Goal: Information Seeking & Learning: Find specific fact

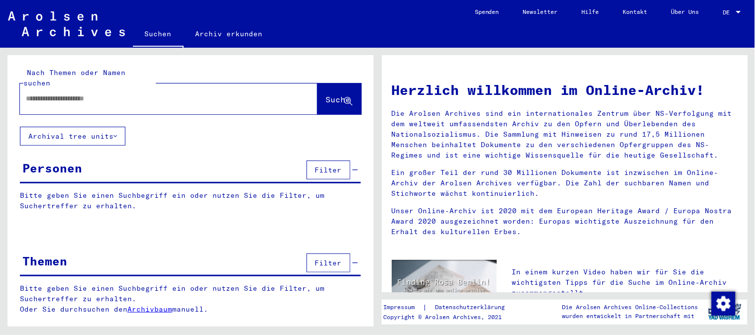
click at [124, 94] on input "text" at bounding box center [157, 99] width 262 height 10
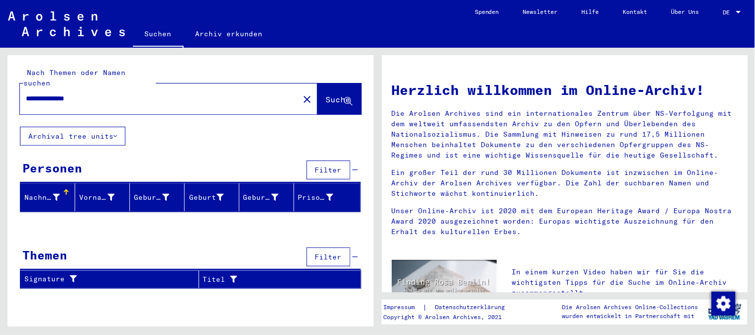
drag, startPoint x: 48, startPoint y: 91, endPoint x: 0, endPoint y: 105, distance: 49.6
click at [0, 103] on div "**********" at bounding box center [188, 187] width 377 height 279
type input "********"
drag, startPoint x: 68, startPoint y: 86, endPoint x: 13, endPoint y: 98, distance: 56.0
click at [13, 98] on div "Nach Themen oder Namen suchen ******** close Suche" at bounding box center [190, 91] width 366 height 72
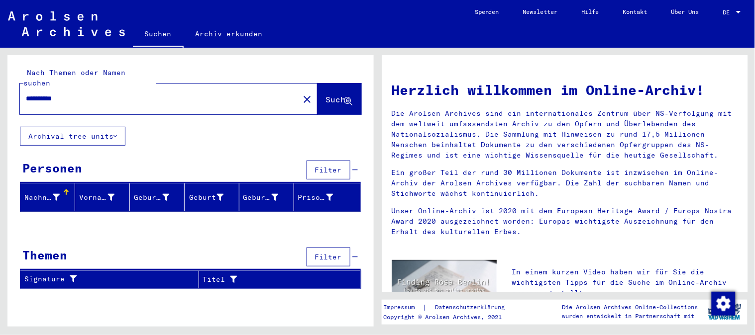
type input "**********"
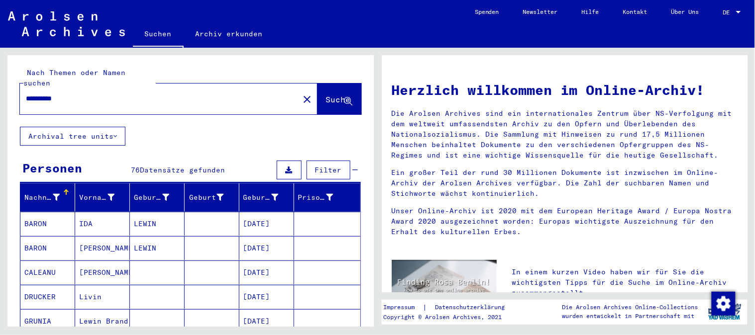
scroll to position [55, 0]
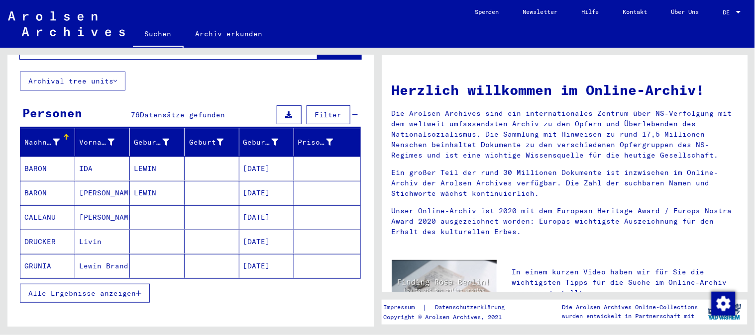
click at [121, 284] on button "Alle Ergebnisse anzeigen" at bounding box center [85, 293] width 130 height 19
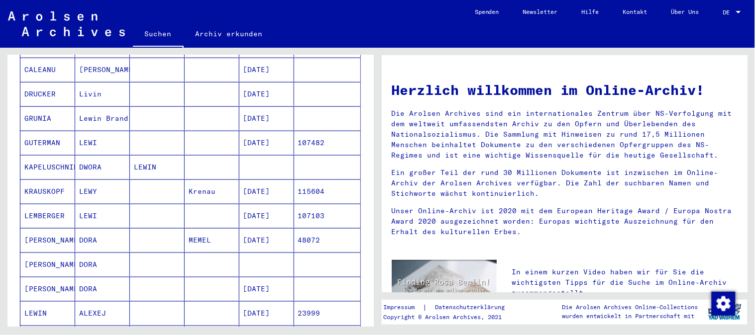
scroll to position [221, 0]
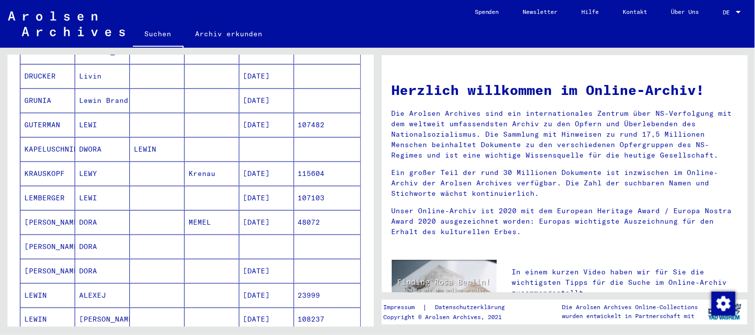
click at [84, 235] on mat-cell "DORA" at bounding box center [102, 247] width 55 height 24
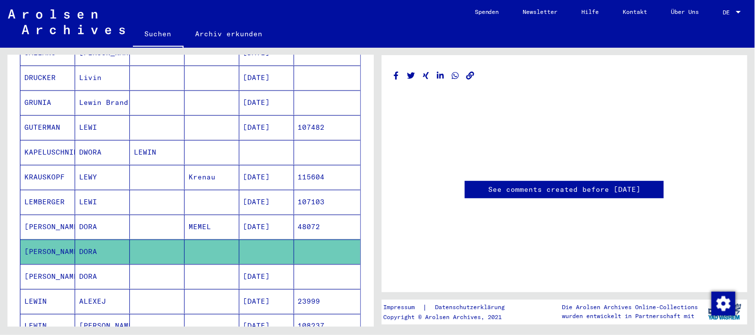
scroll to position [223, 0]
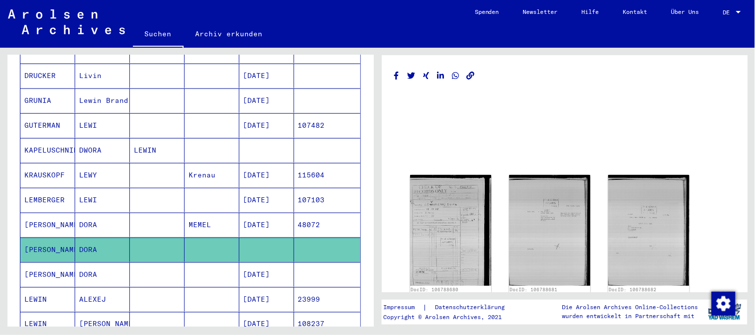
click at [72, 275] on mat-cell "[PERSON_NAME]" at bounding box center [47, 275] width 55 height 24
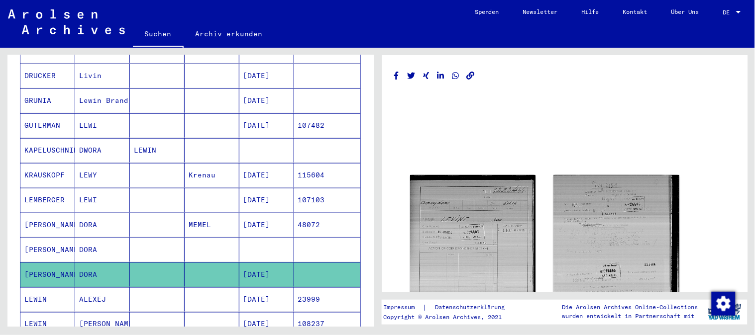
click at [86, 213] on mat-cell "DORA" at bounding box center [102, 225] width 55 height 24
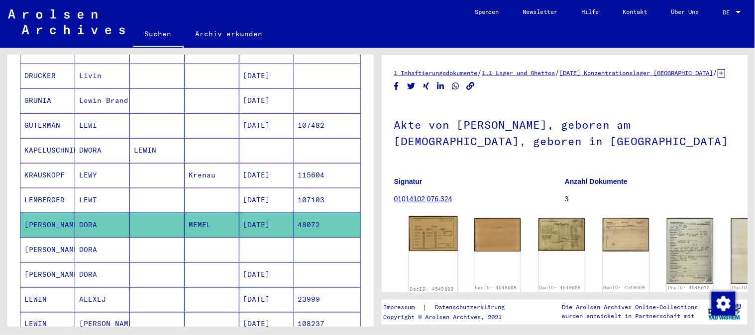
click at [422, 246] on img at bounding box center [433, 233] width 49 height 35
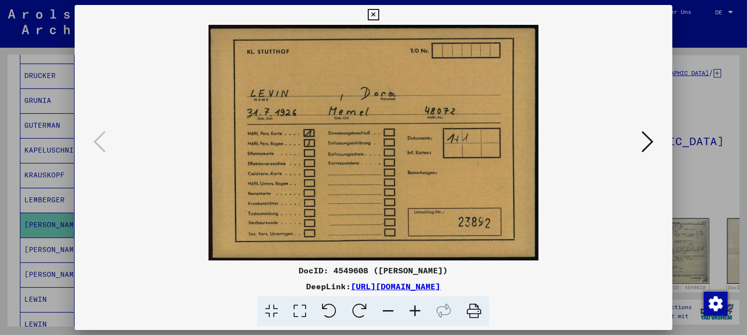
drag, startPoint x: 654, startPoint y: 140, endPoint x: 648, endPoint y: 142, distance: 5.7
click at [653, 140] on icon at bounding box center [647, 142] width 12 height 24
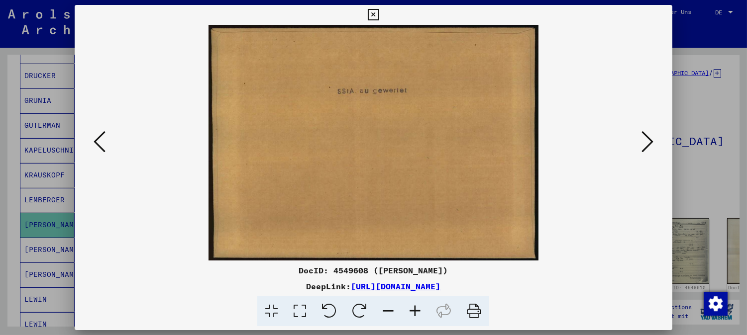
click at [374, 12] on icon at bounding box center [373, 15] width 11 height 12
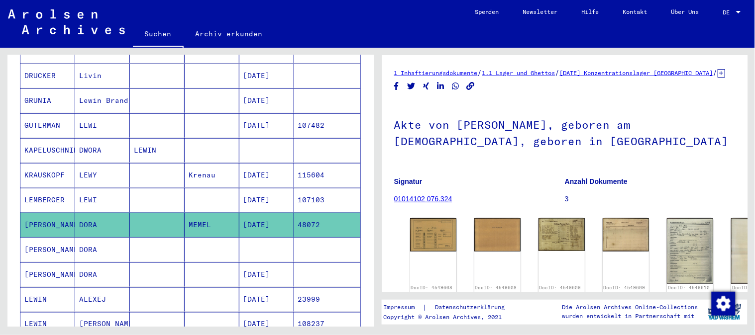
click at [87, 138] on mat-cell "DWORA" at bounding box center [102, 150] width 55 height 24
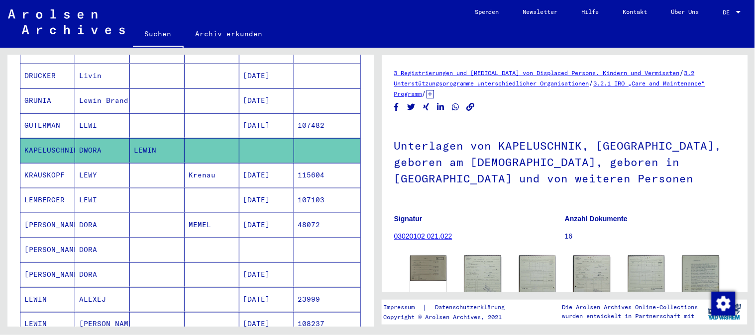
click at [85, 240] on mat-cell "DORA" at bounding box center [102, 250] width 55 height 24
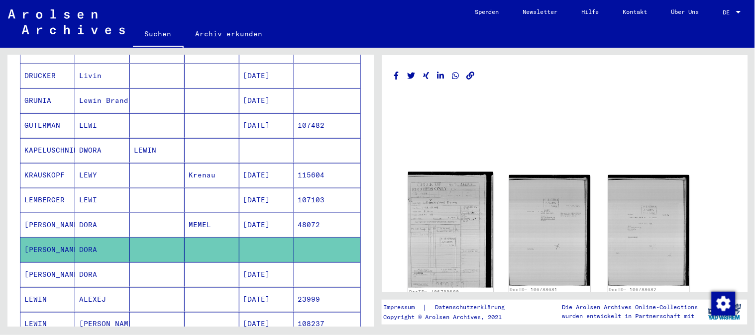
click at [429, 210] on img at bounding box center [450, 230] width 85 height 116
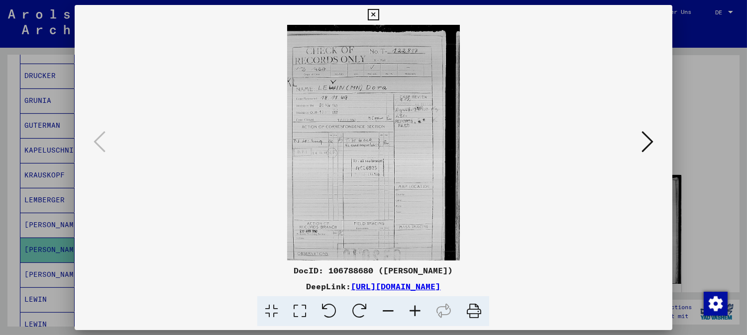
click at [653, 138] on icon at bounding box center [647, 142] width 12 height 24
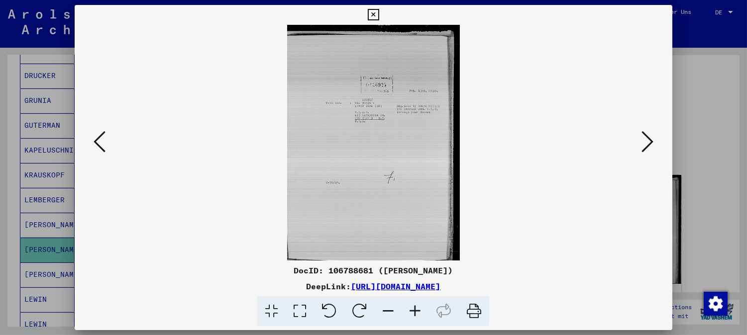
click at [419, 311] on icon at bounding box center [415, 312] width 27 height 30
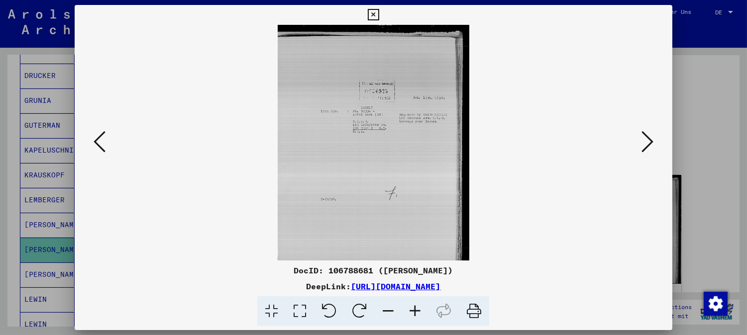
click at [418, 311] on icon at bounding box center [415, 312] width 27 height 30
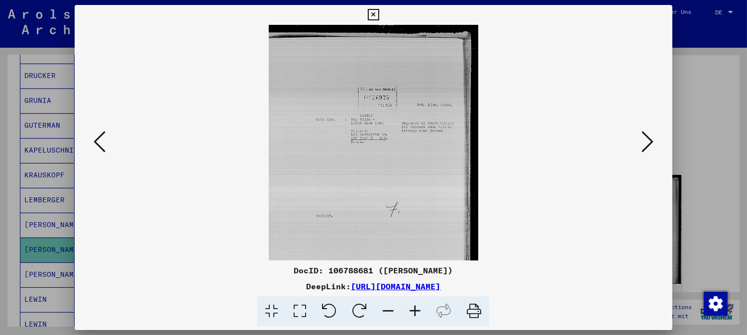
click at [418, 311] on icon at bounding box center [415, 312] width 27 height 30
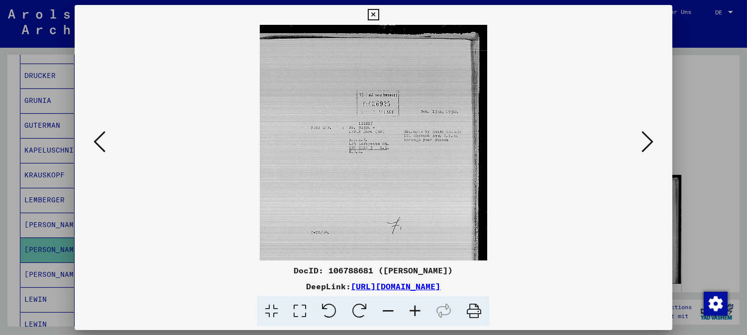
click at [417, 311] on icon at bounding box center [415, 312] width 27 height 30
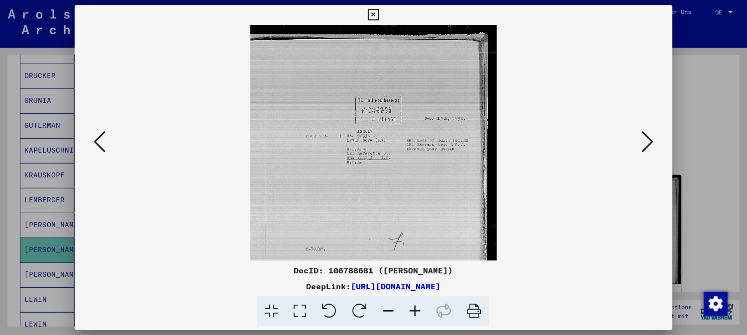
click at [417, 311] on icon at bounding box center [415, 312] width 27 height 30
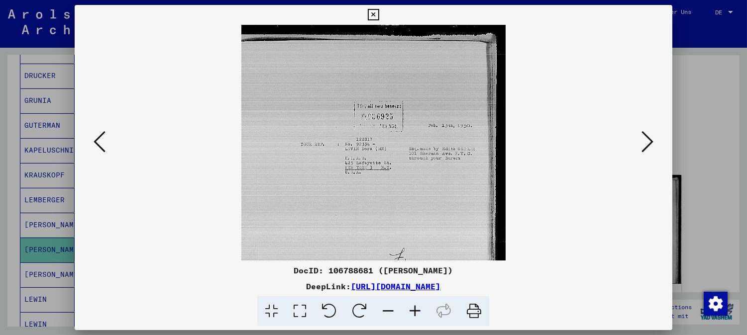
click at [417, 311] on icon at bounding box center [415, 312] width 27 height 30
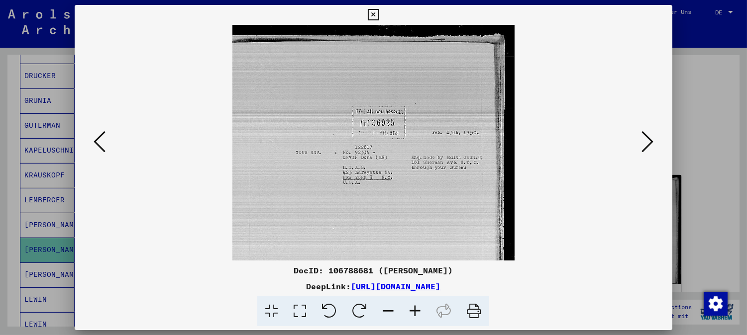
click at [417, 311] on icon at bounding box center [415, 312] width 27 height 30
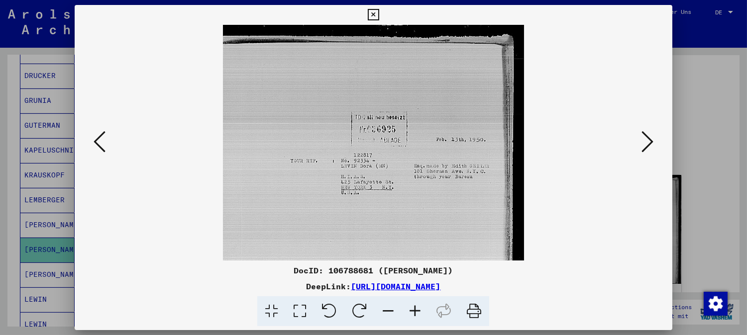
click at [95, 138] on icon at bounding box center [100, 142] width 12 height 24
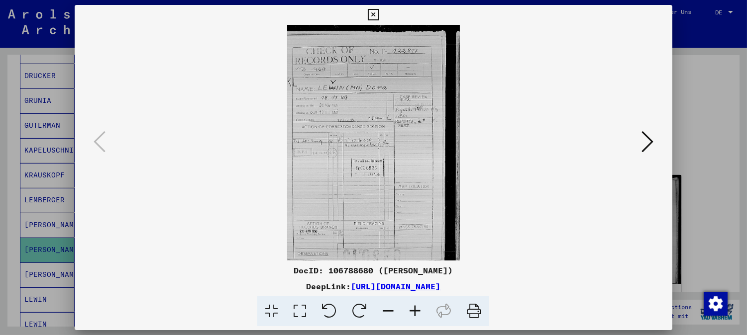
click at [372, 13] on icon at bounding box center [373, 15] width 11 height 12
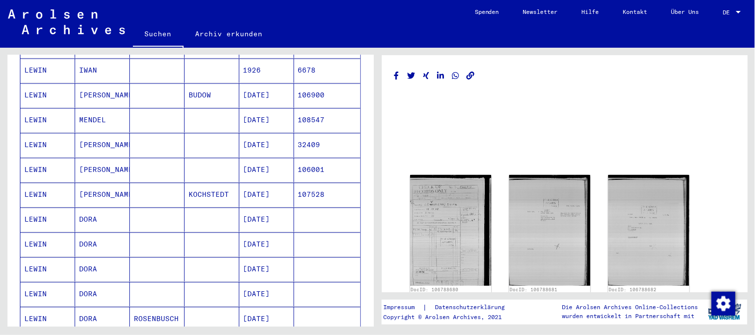
scroll to position [610, 0]
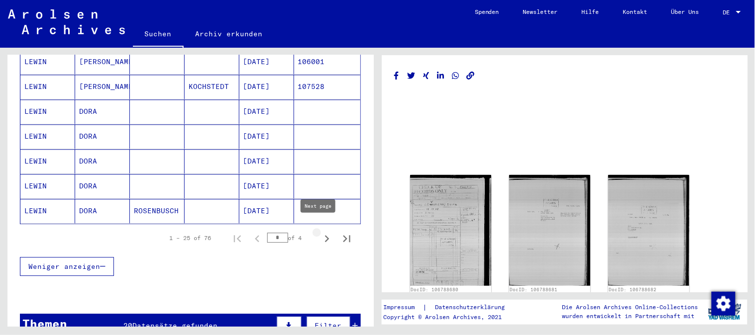
click at [320, 232] on icon "Next page" at bounding box center [327, 239] width 14 height 14
type input "*"
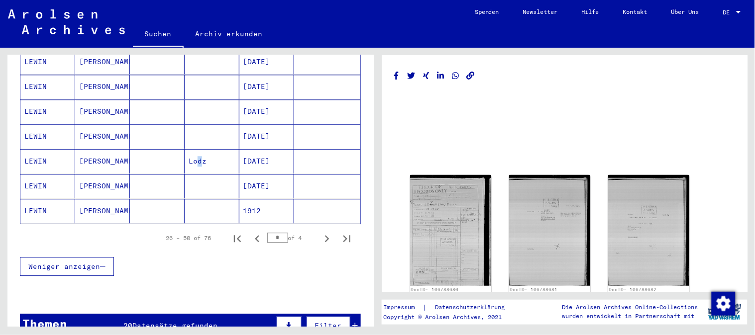
click at [191, 152] on mat-cell "Lodz" at bounding box center [212, 161] width 55 height 24
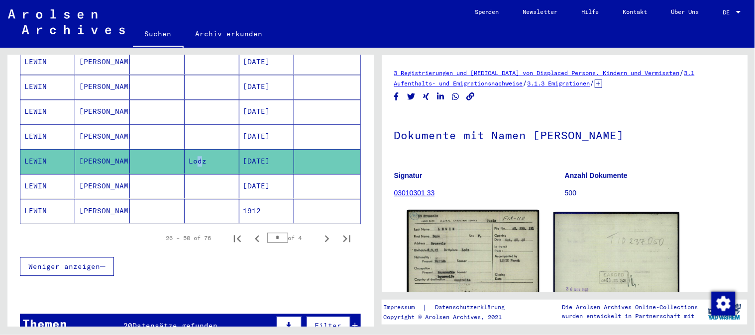
click at [471, 244] on img at bounding box center [473, 254] width 132 height 89
